Goal: Transaction & Acquisition: Purchase product/service

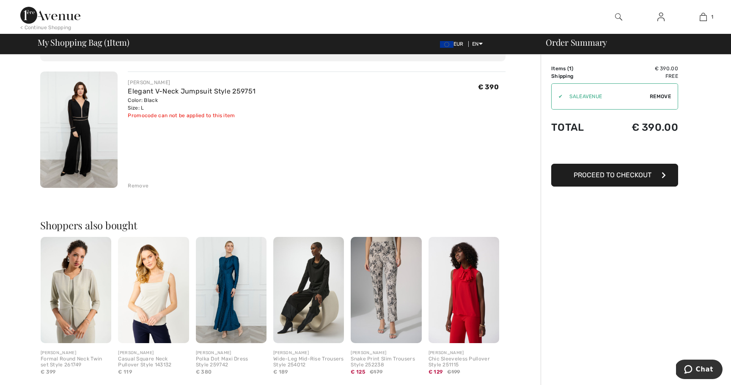
click at [204, 118] on div "Promocode can not be applied to this item" at bounding box center [192, 116] width 128 height 8
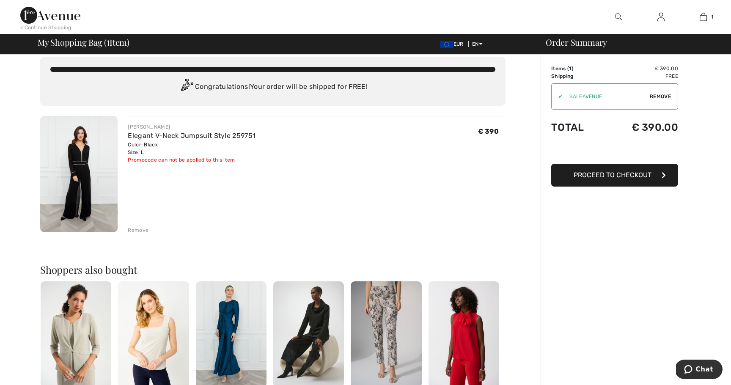
scroll to position [9, 0]
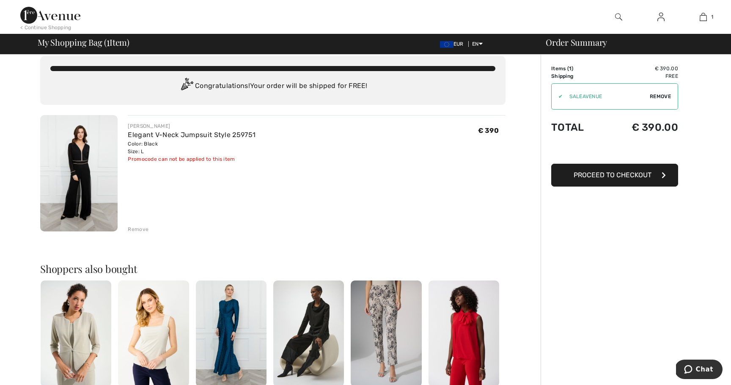
click at [612, 173] on span "Proceed to Checkout" at bounding box center [612, 175] width 78 height 8
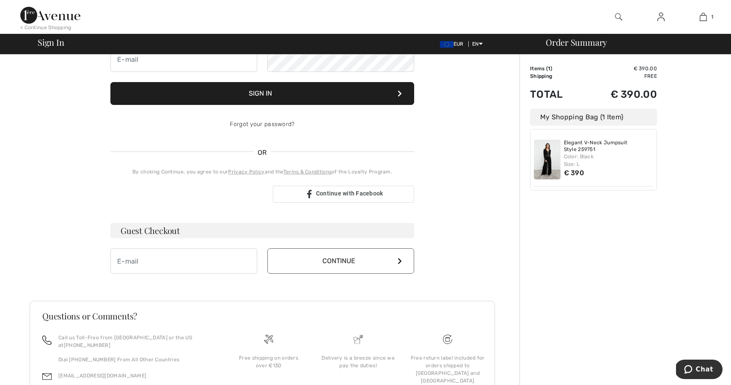
scroll to position [99, 0]
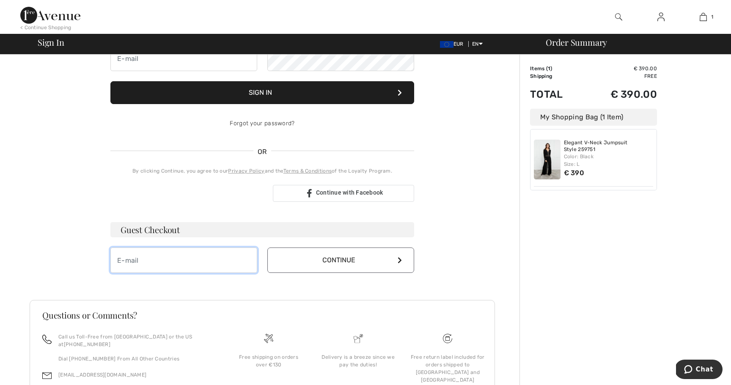
drag, startPoint x: 174, startPoint y: 262, endPoint x: 233, endPoint y: 263, distance: 59.2
click at [175, 263] on input "email" at bounding box center [183, 259] width 147 height 25
type input "[EMAIL_ADDRESS][DOMAIN_NAME]"
click at [338, 264] on button "Continue" at bounding box center [340, 259] width 147 height 25
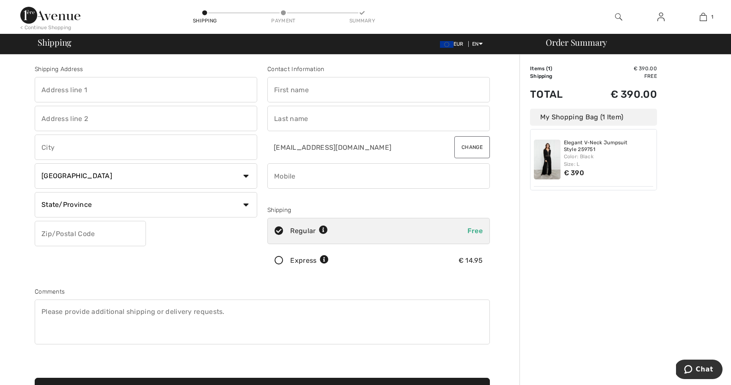
click at [126, 177] on select "Country Canada United States Afghanistan Aland Islands Albania Algeria American…" at bounding box center [146, 175] width 222 height 25
select select "NL"
click at [35, 163] on select "Country Canada United States Afghanistan Aland Islands Albania Algeria American…" at bounding box center [146, 175] width 222 height 25
click at [100, 92] on input "text" at bounding box center [146, 89] width 222 height 25
type input "Derde [STREET_ADDRESS]"
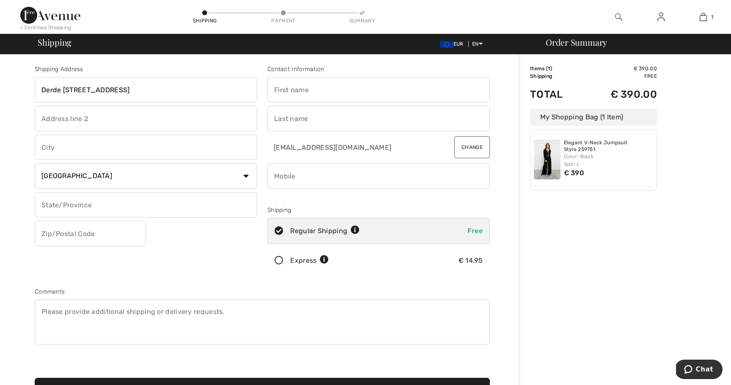
type input "[GEOGRAPHIC_DATA]"
type input "1091 JZ"
type input "S"
type input "B"
type input "1091JZ"
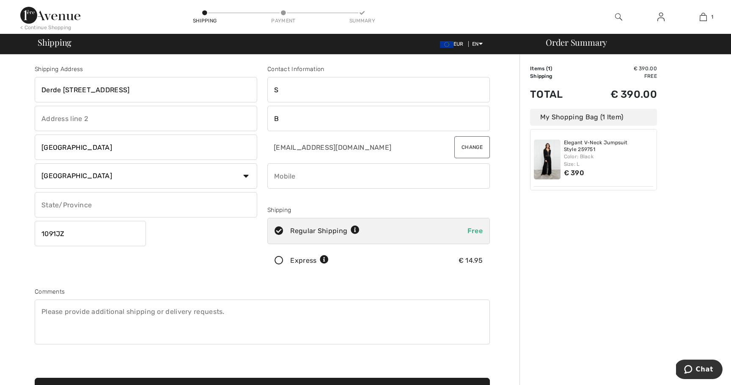
click at [310, 95] on input "S" at bounding box center [378, 89] width 222 height 25
type input "[PERSON_NAME]"
click at [308, 124] on input "B" at bounding box center [378, 118] width 222 height 25
type input "BOS"
click at [93, 200] on input "text" at bounding box center [146, 204] width 222 height 25
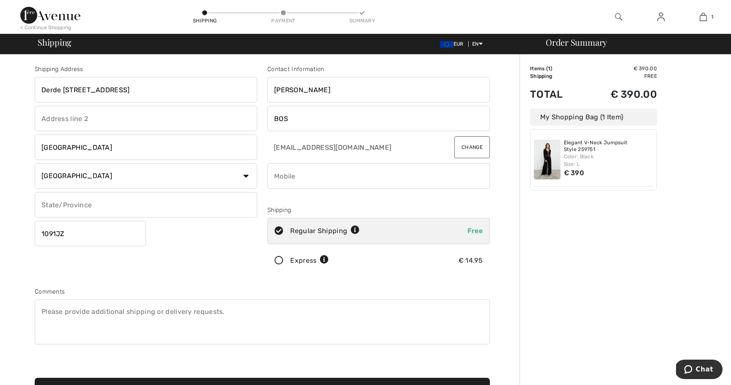
click at [295, 176] on input "phone" at bounding box center [378, 175] width 222 height 25
type input "0031648402774"
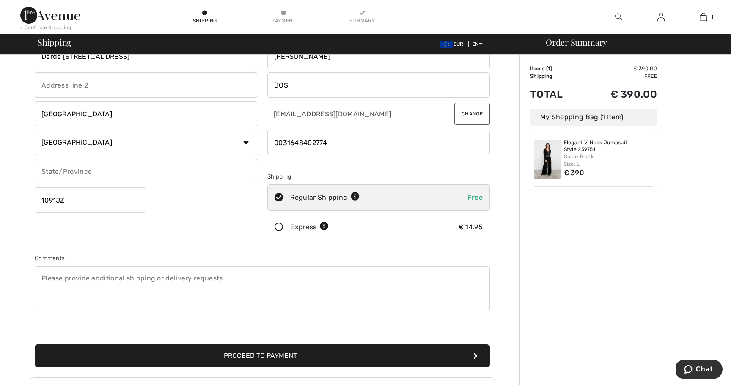
scroll to position [36, 0]
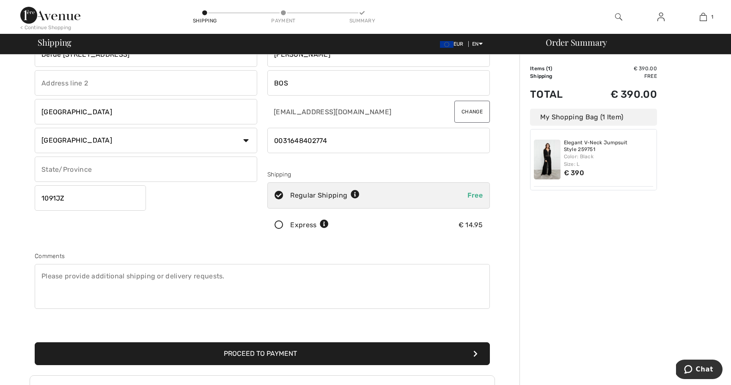
click at [355, 196] on icon at bounding box center [355, 194] width 9 height 9
click at [323, 224] on icon at bounding box center [324, 224] width 9 height 9
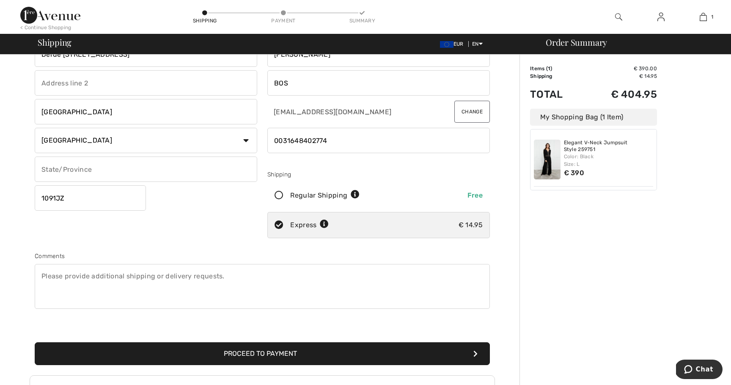
click at [323, 226] on icon at bounding box center [324, 224] width 9 height 9
drag, startPoint x: 458, startPoint y: 252, endPoint x: 409, endPoint y: 212, distance: 62.8
click at [457, 250] on div "Shipping Address Derde Oosterparkstraat 48 B Amsterdam Country Canada United St…" at bounding box center [262, 192] width 465 height 366
click at [328, 194] on div "Regular Shipping" at bounding box center [324, 195] width 69 height 10
radio input "true"
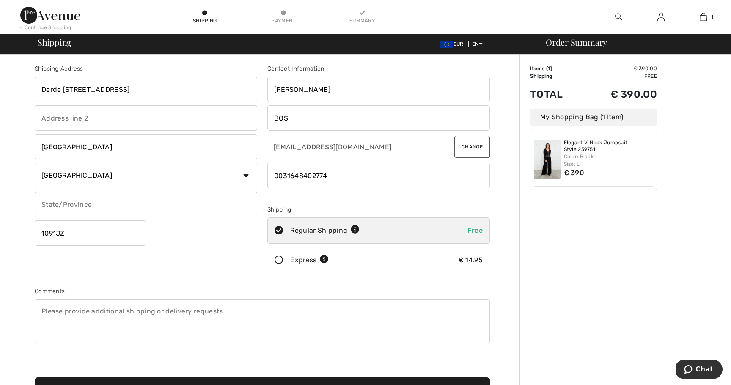
scroll to position [0, 0]
click at [495, 43] on div "EUR EN English Français" at bounding box center [468, 44] width 70 height 8
